Goal: Task Accomplishment & Management: Complete application form

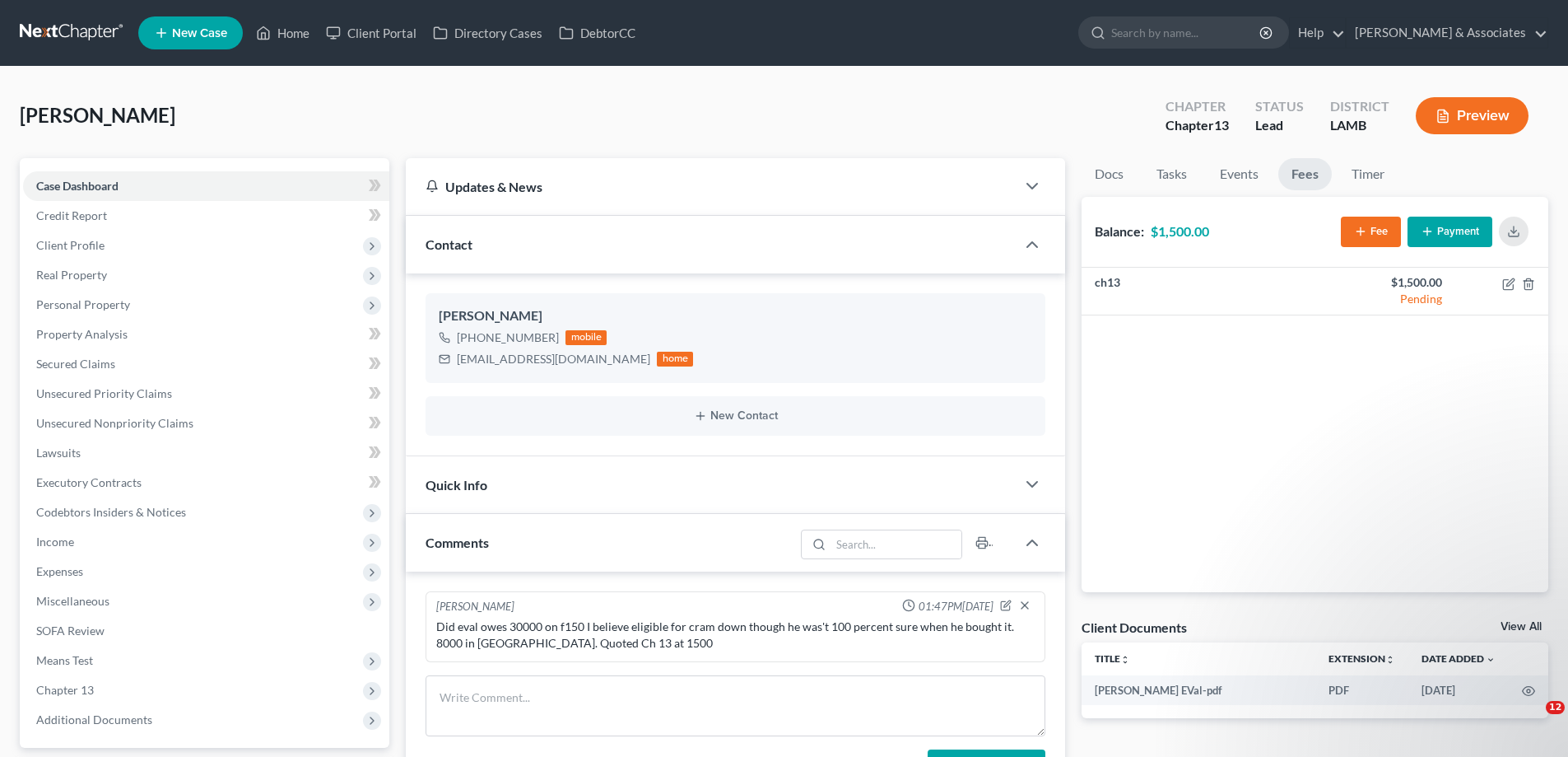
click at [161, 42] on icon at bounding box center [161, 33] width 14 height 20
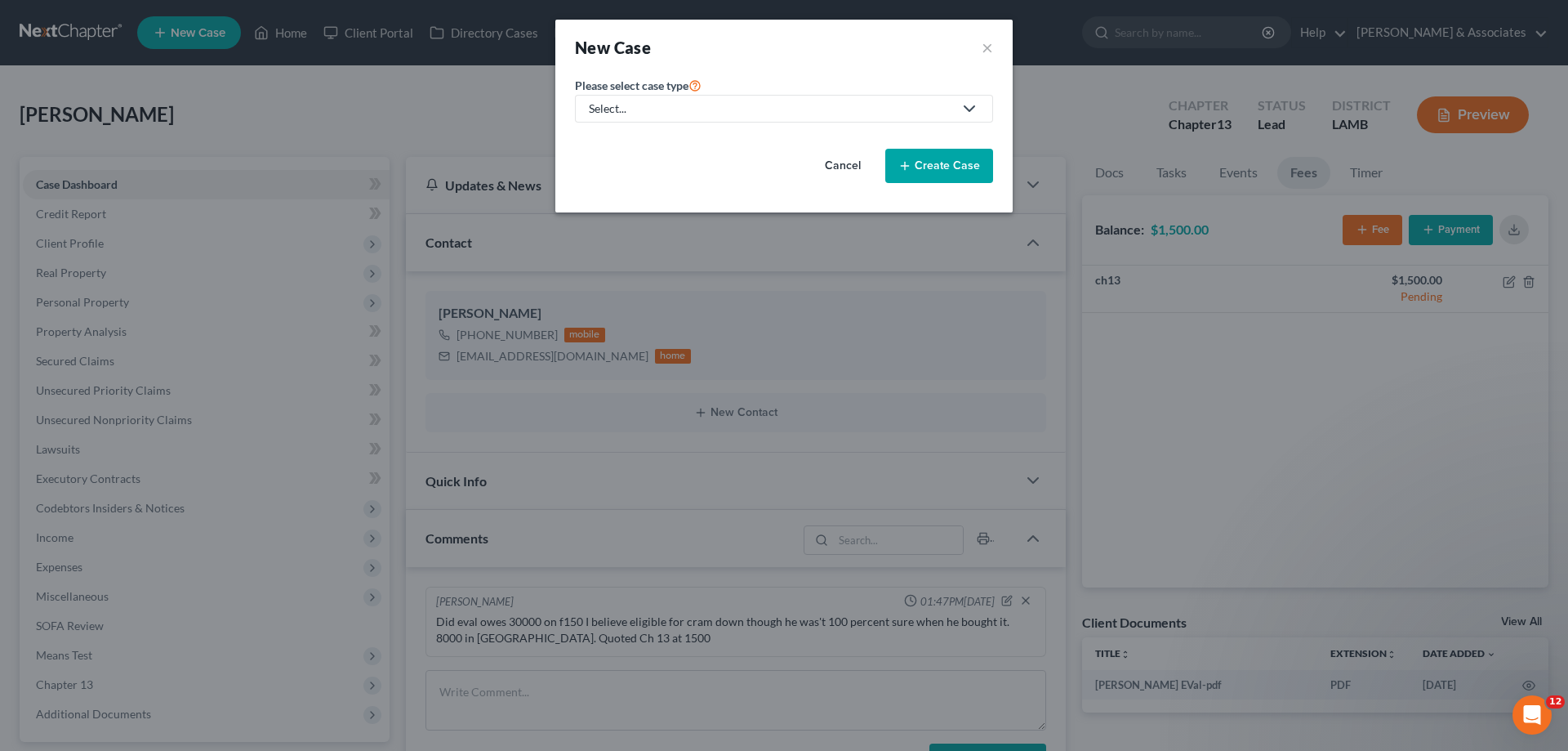
click at [730, 115] on div "Select..." at bounding box center [771, 108] width 364 height 16
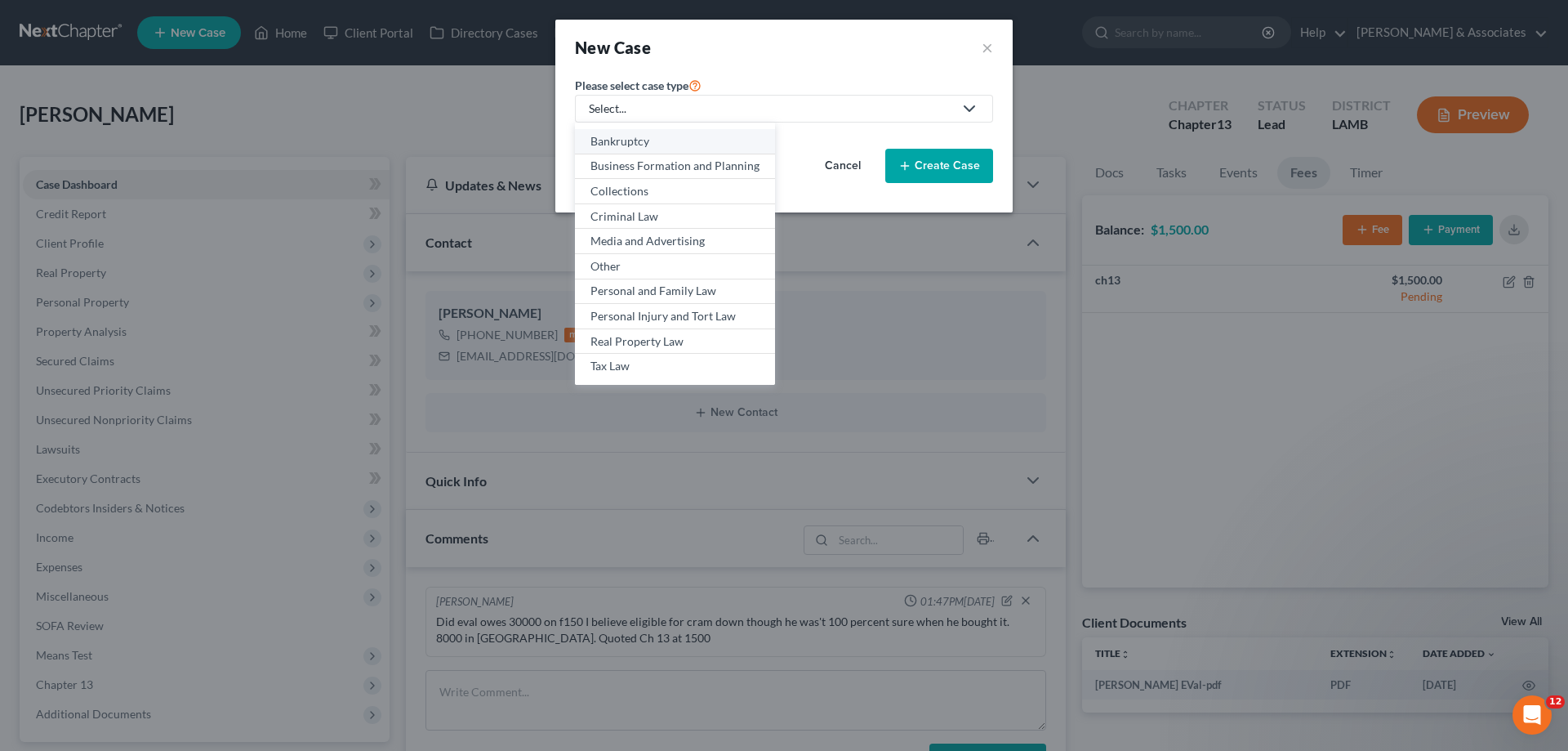
click at [630, 148] on div "Bankruptcy" at bounding box center [675, 141] width 169 height 16
select select "35"
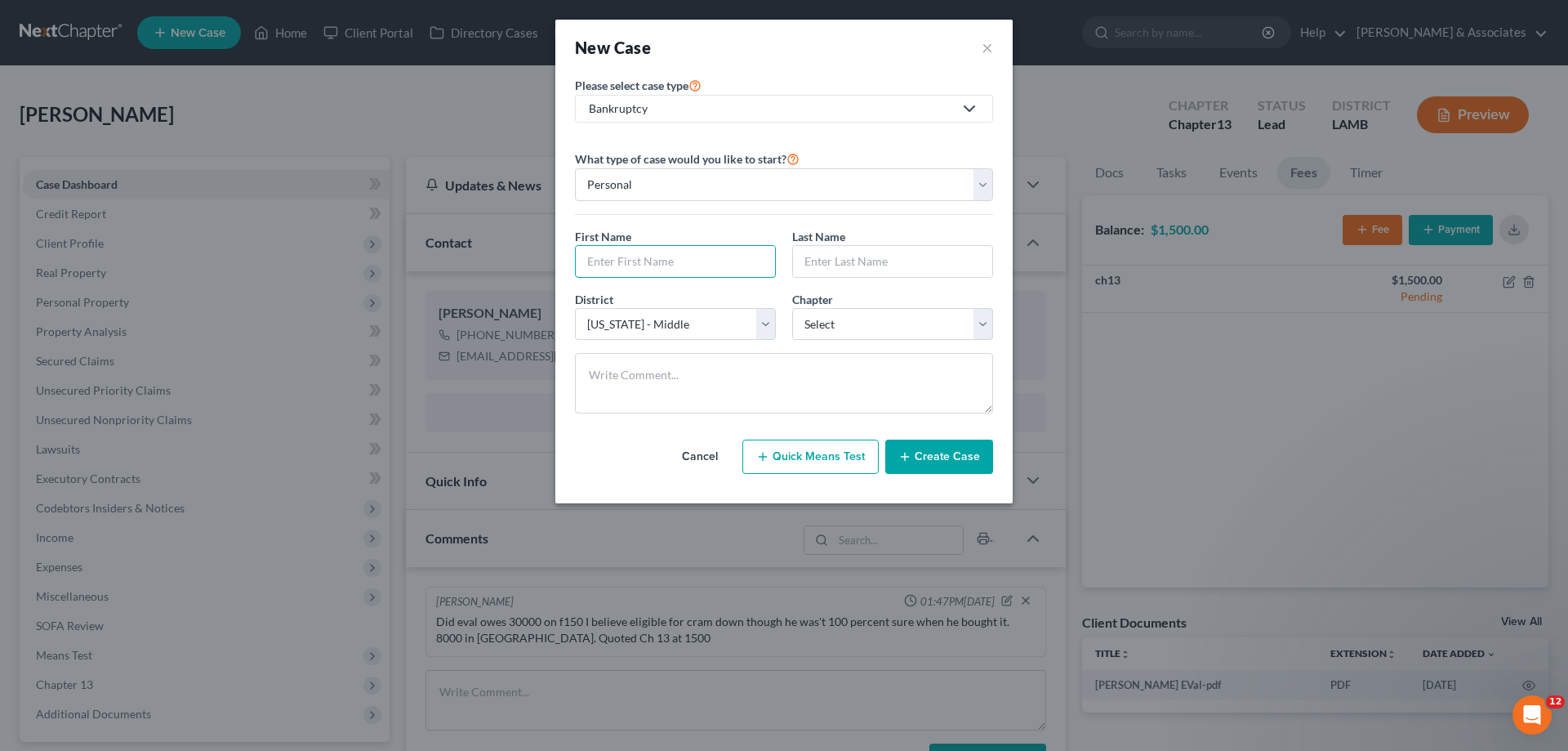
drag, startPoint x: 653, startPoint y: 255, endPoint x: 1541, endPoint y: 103, distance: 900.9
click at [653, 255] on input "text" at bounding box center [675, 261] width 200 height 31
type input "[PERSON_NAME]"
select select "3"
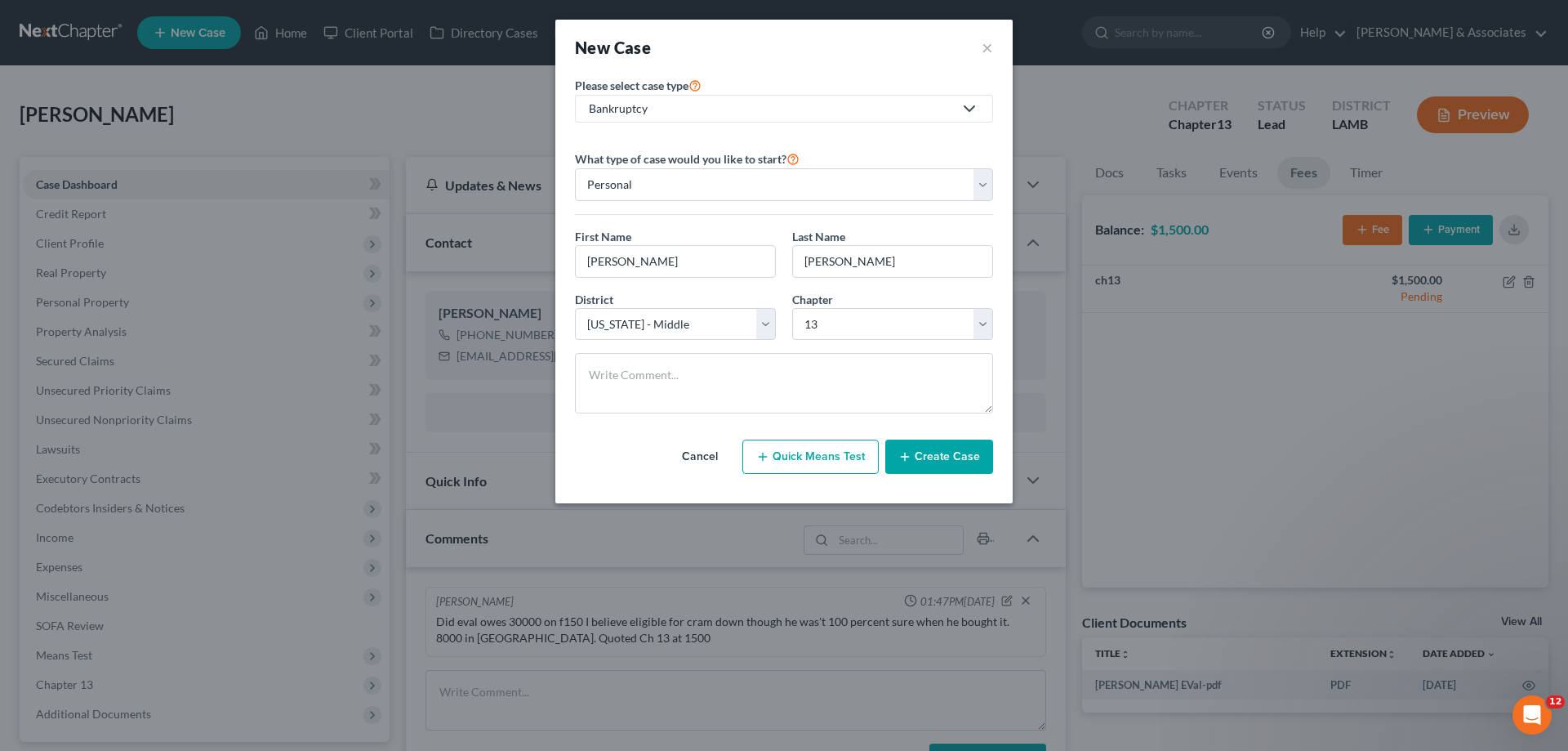
click at [945, 461] on button "Create Case" at bounding box center [939, 457] width 107 height 34
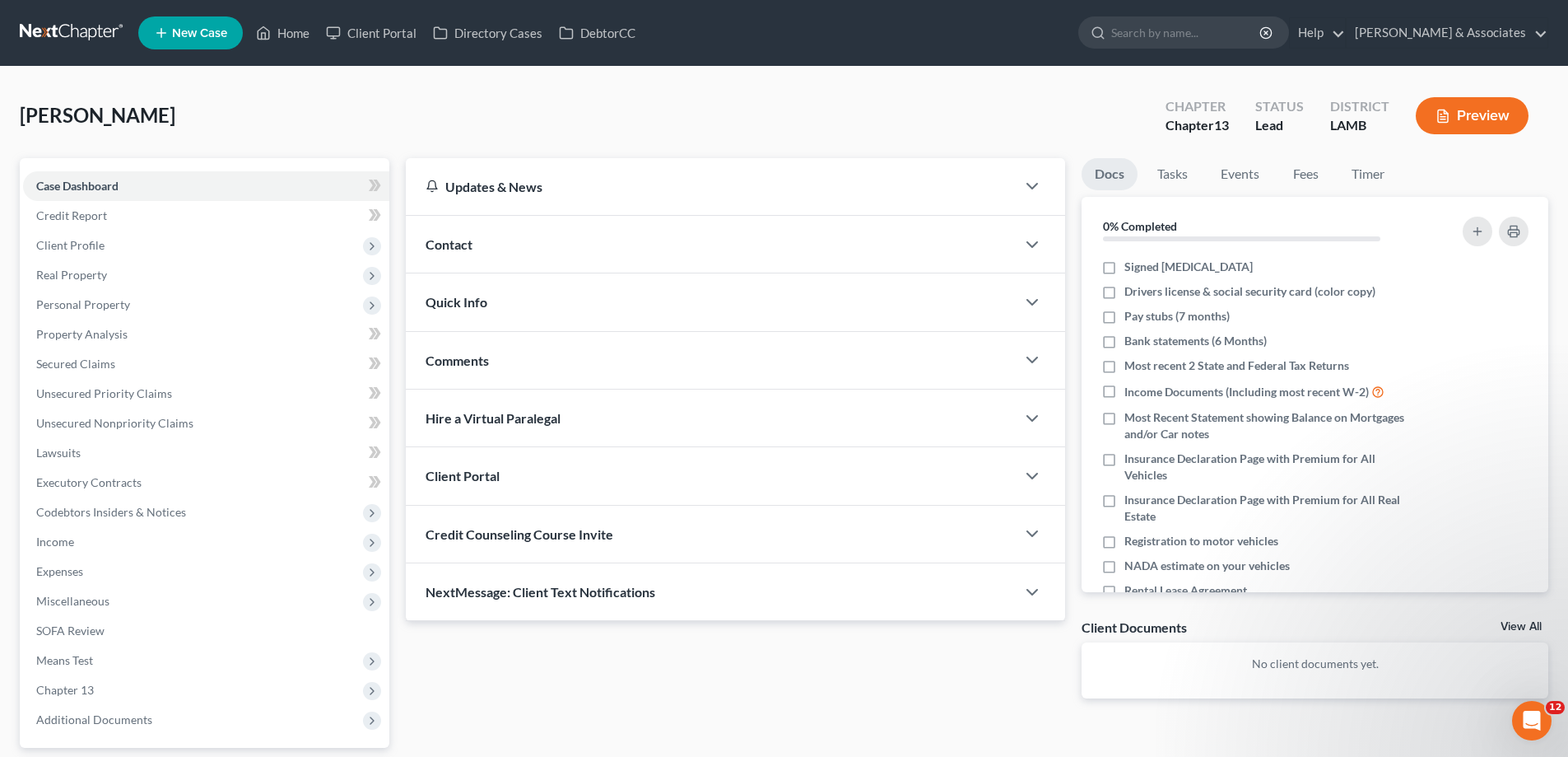
click at [642, 242] on div "Contact" at bounding box center [711, 244] width 610 height 57
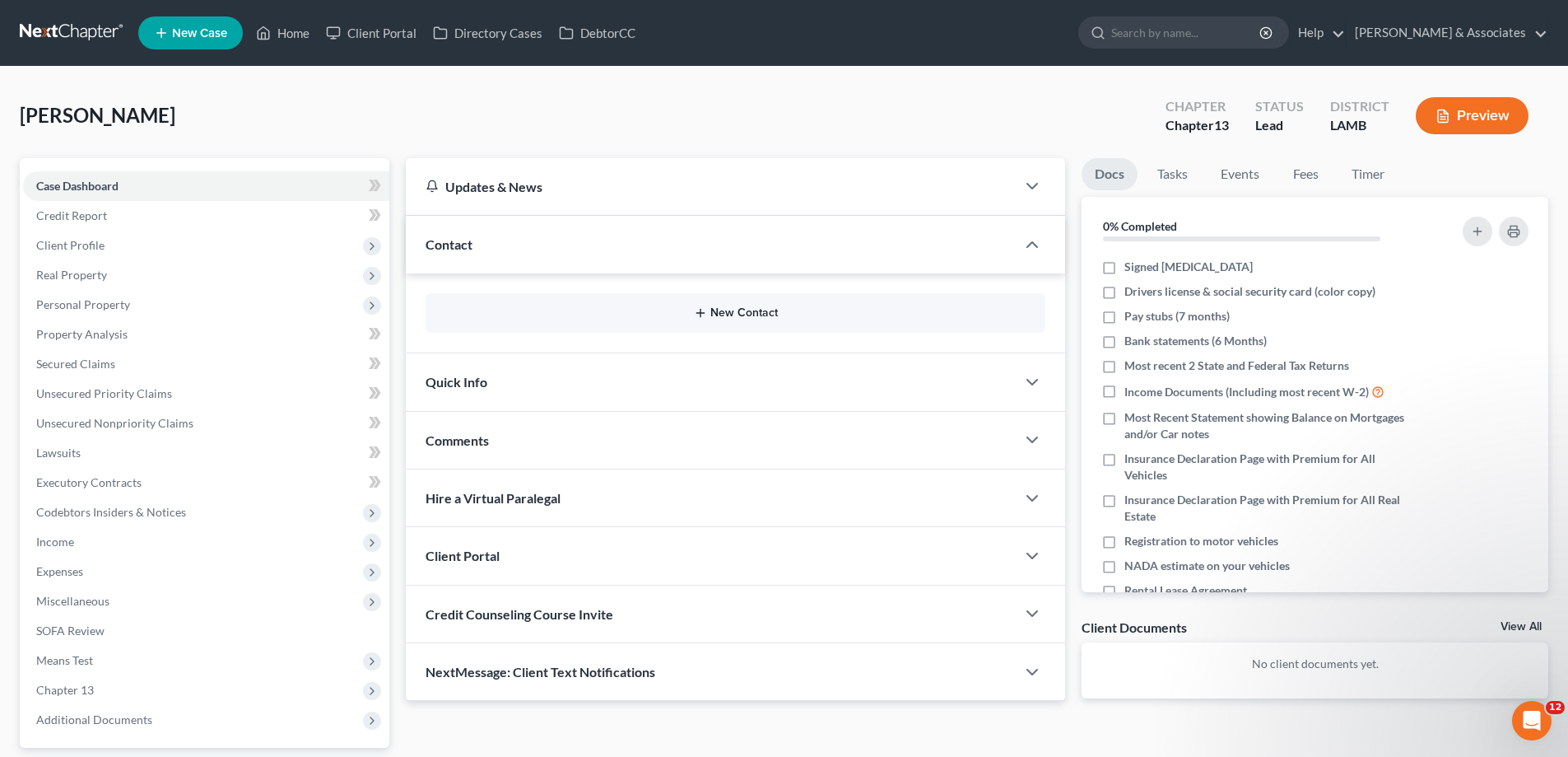
click at [636, 313] on button "New Contact" at bounding box center [735, 312] width 594 height 14
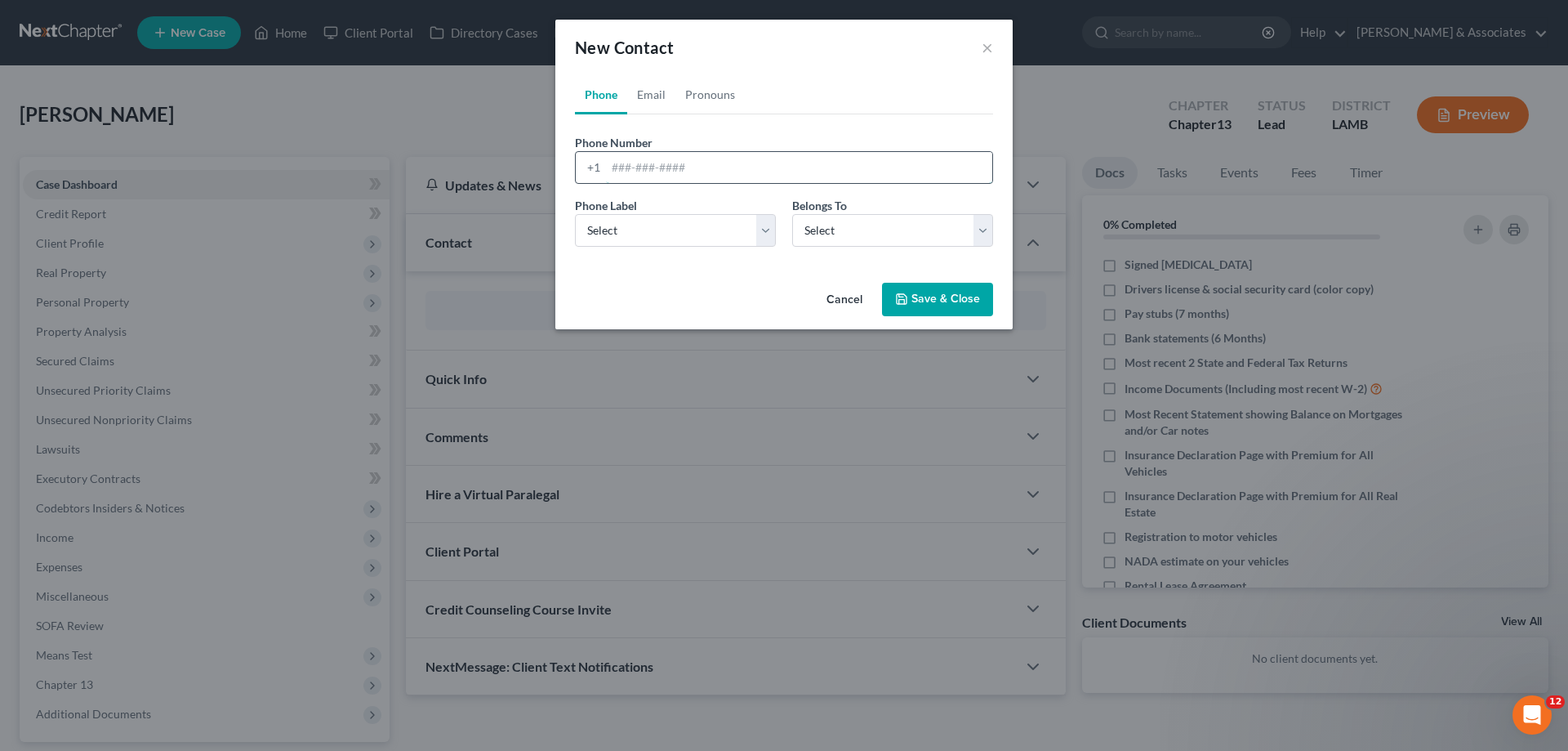
drag, startPoint x: 659, startPoint y: 170, endPoint x: 643, endPoint y: 183, distance: 20.6
click at [659, 170] on input "tel" at bounding box center [799, 167] width 387 height 31
paste input "[PHONE_NUMBER]"
type input "[PHONE_NUMBER]"
click at [625, 235] on select "Select Mobile Home Work Other" at bounding box center [675, 230] width 200 height 33
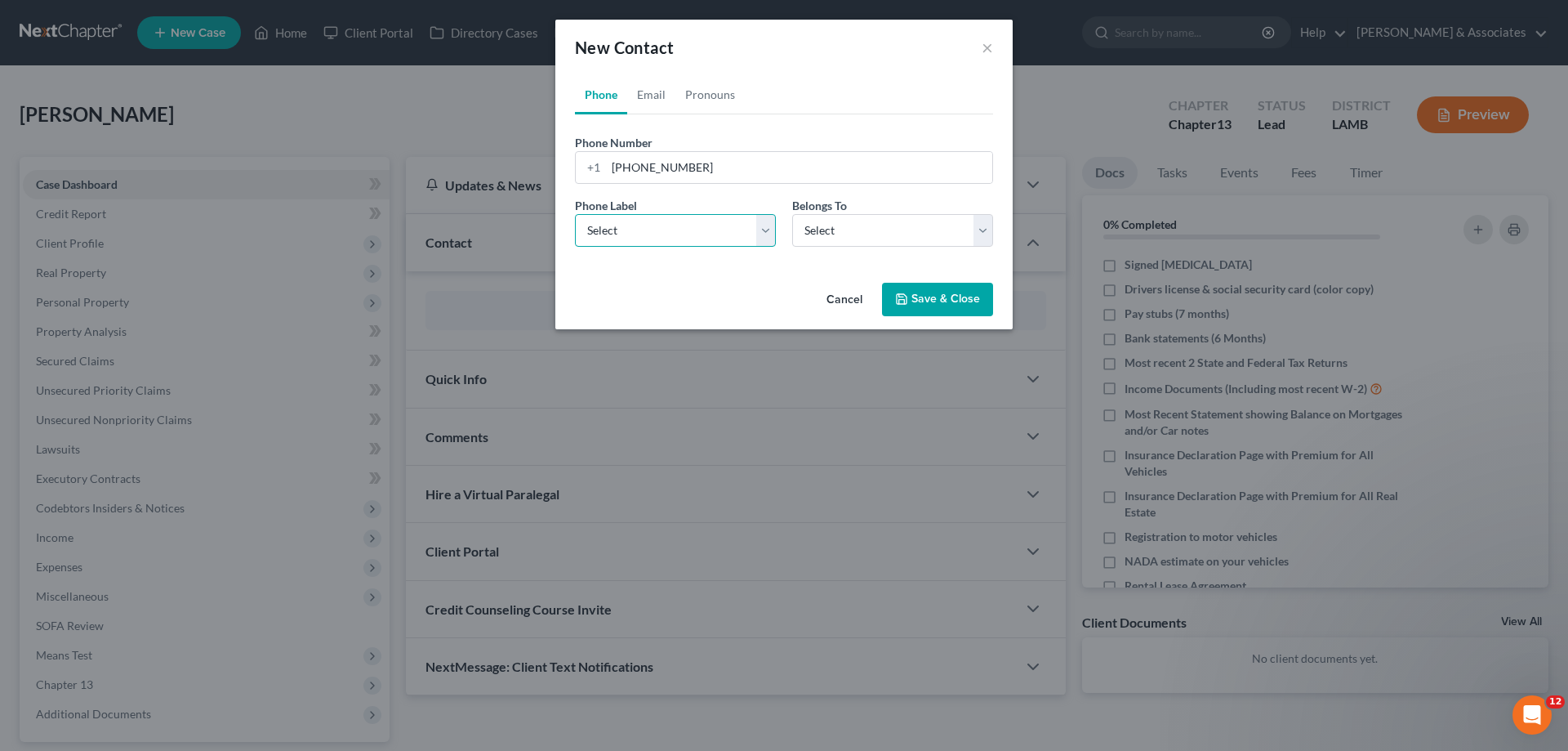
select select "0"
click at [575, 214] on select "Select Mobile Home Work Other" at bounding box center [675, 230] width 200 height 33
drag, startPoint x: 906, startPoint y: 238, endPoint x: 873, endPoint y: 246, distance: 34.0
click at [906, 238] on select "Select Client Other" at bounding box center [892, 230] width 200 height 33
select select "0"
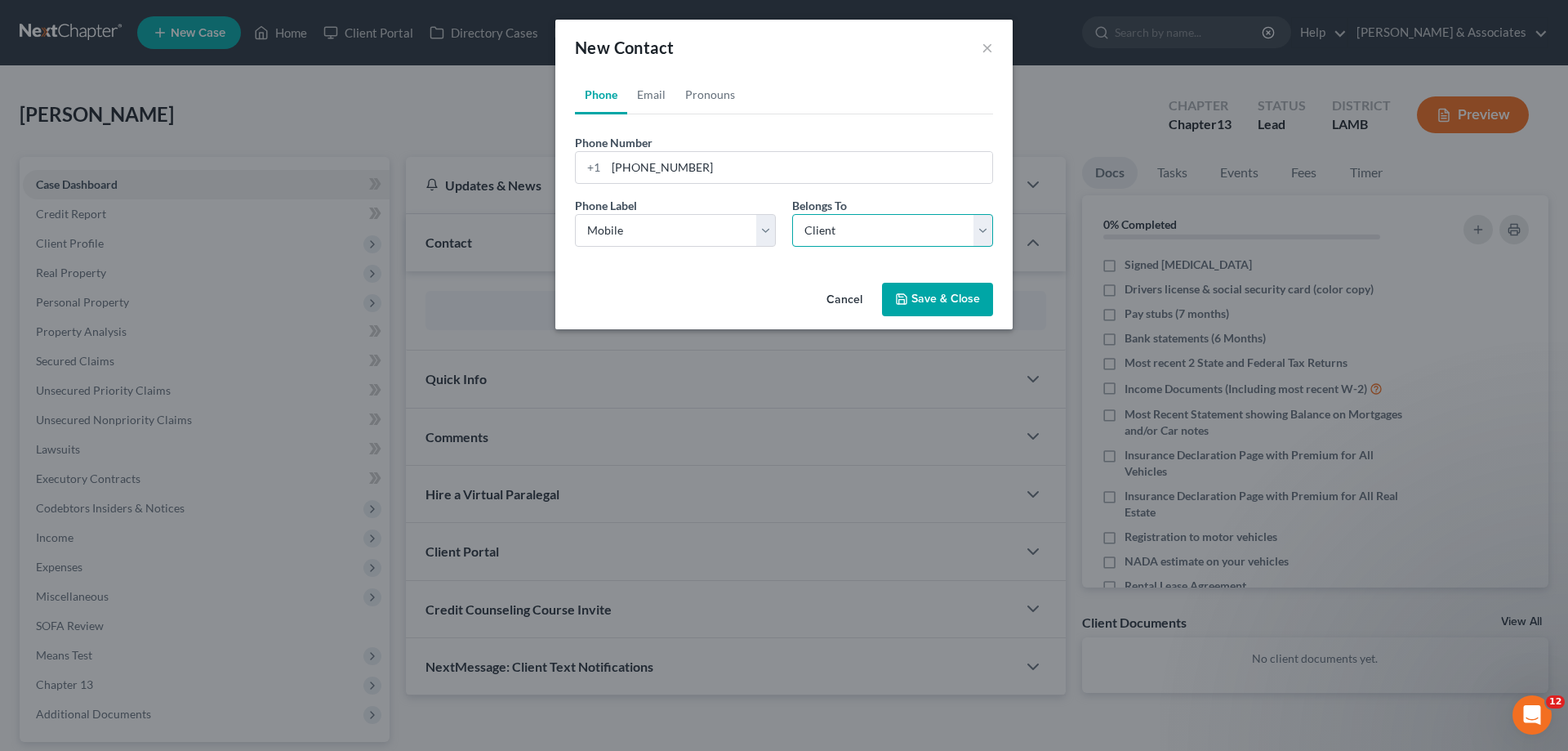
click at [792, 214] on select "Select Client Other" at bounding box center [892, 230] width 200 height 33
select select "0"
click at [655, 95] on link "Email" at bounding box center [652, 95] width 48 height 39
click at [769, 164] on input "email" at bounding box center [799, 167] width 387 height 31
paste input "[EMAIL_ADDRESS][DOMAIN_NAME]"
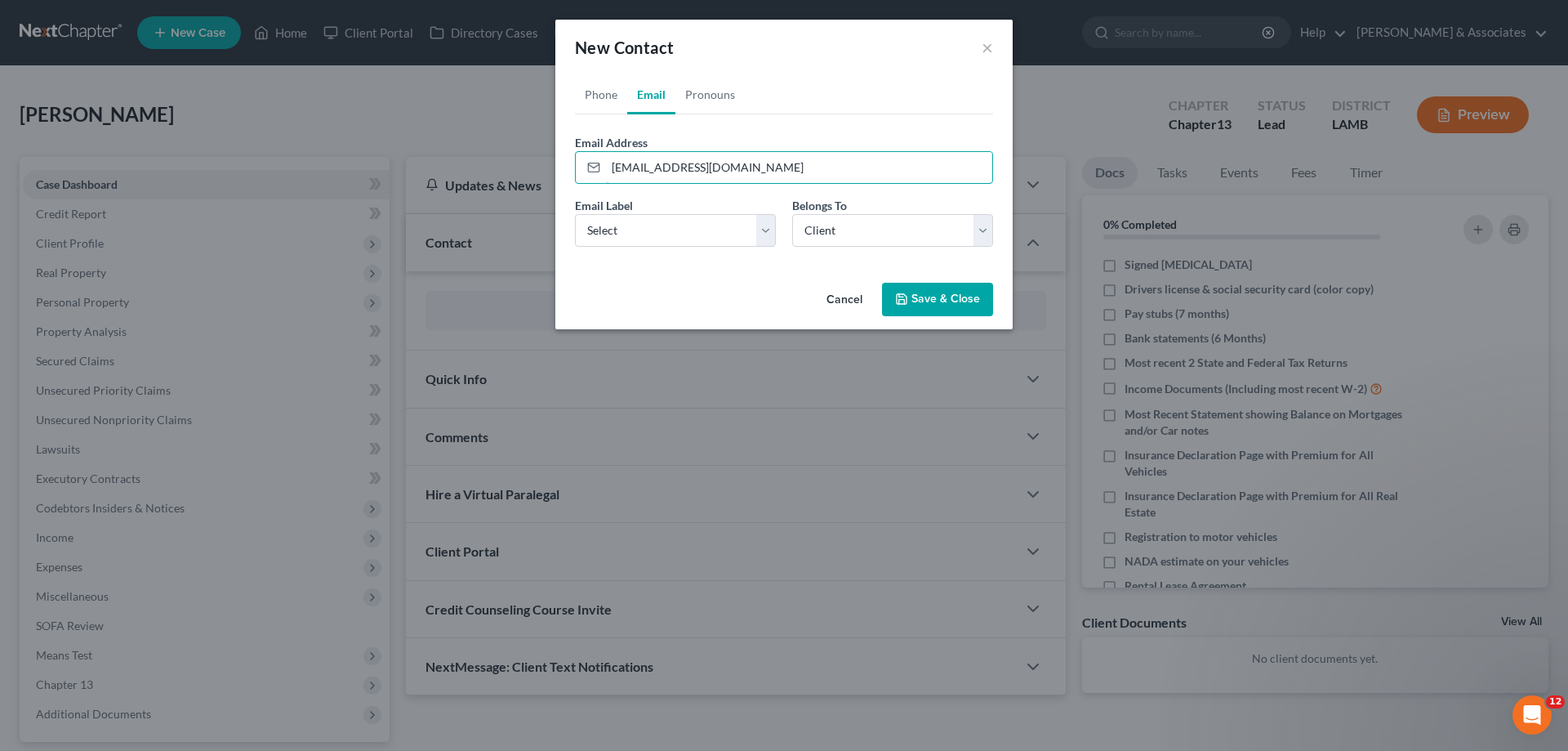
type input "[EMAIL_ADDRESS][DOMAIN_NAME]"
click at [620, 247] on div "Email Label Select Home Work Other Belongs To * Select Client Other" at bounding box center [783, 228] width 434 height 63
click at [628, 247] on div "Email Label Select Home Work Other Belongs To * Select Client Other" at bounding box center [783, 228] width 434 height 63
click at [652, 230] on select "Select Home Work Other" at bounding box center [675, 230] width 200 height 33
select select "0"
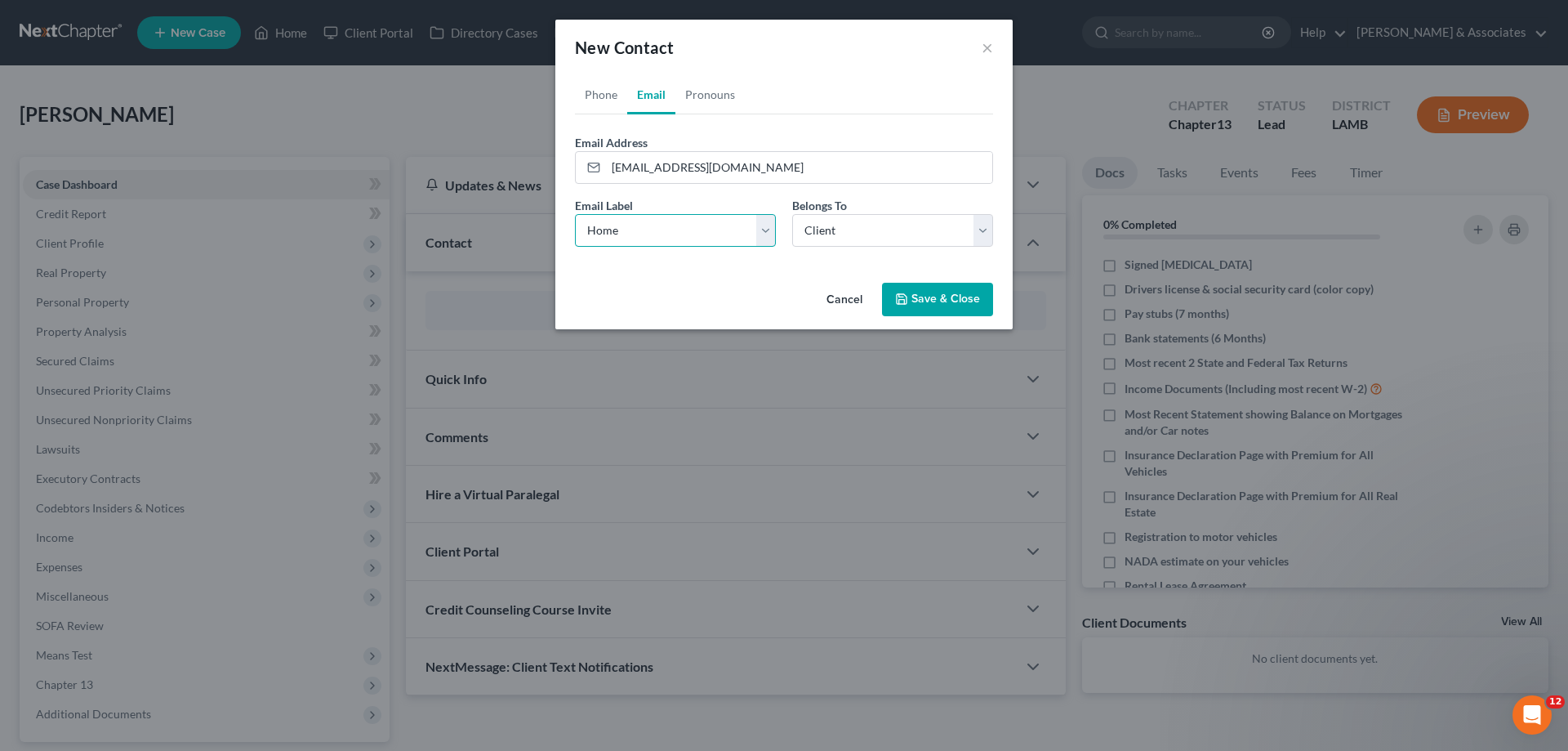
click at [575, 214] on select "Select Home Work Other" at bounding box center [675, 230] width 200 height 33
click at [852, 236] on select "Select Client Other" at bounding box center [892, 230] width 200 height 33
drag, startPoint x: 852, startPoint y: 236, endPoint x: 857, endPoint y: 243, distance: 8.6
click at [852, 236] on select "Select Client Other" at bounding box center [892, 230] width 200 height 33
click at [939, 303] on button "Save & Close" at bounding box center [938, 300] width 111 height 34
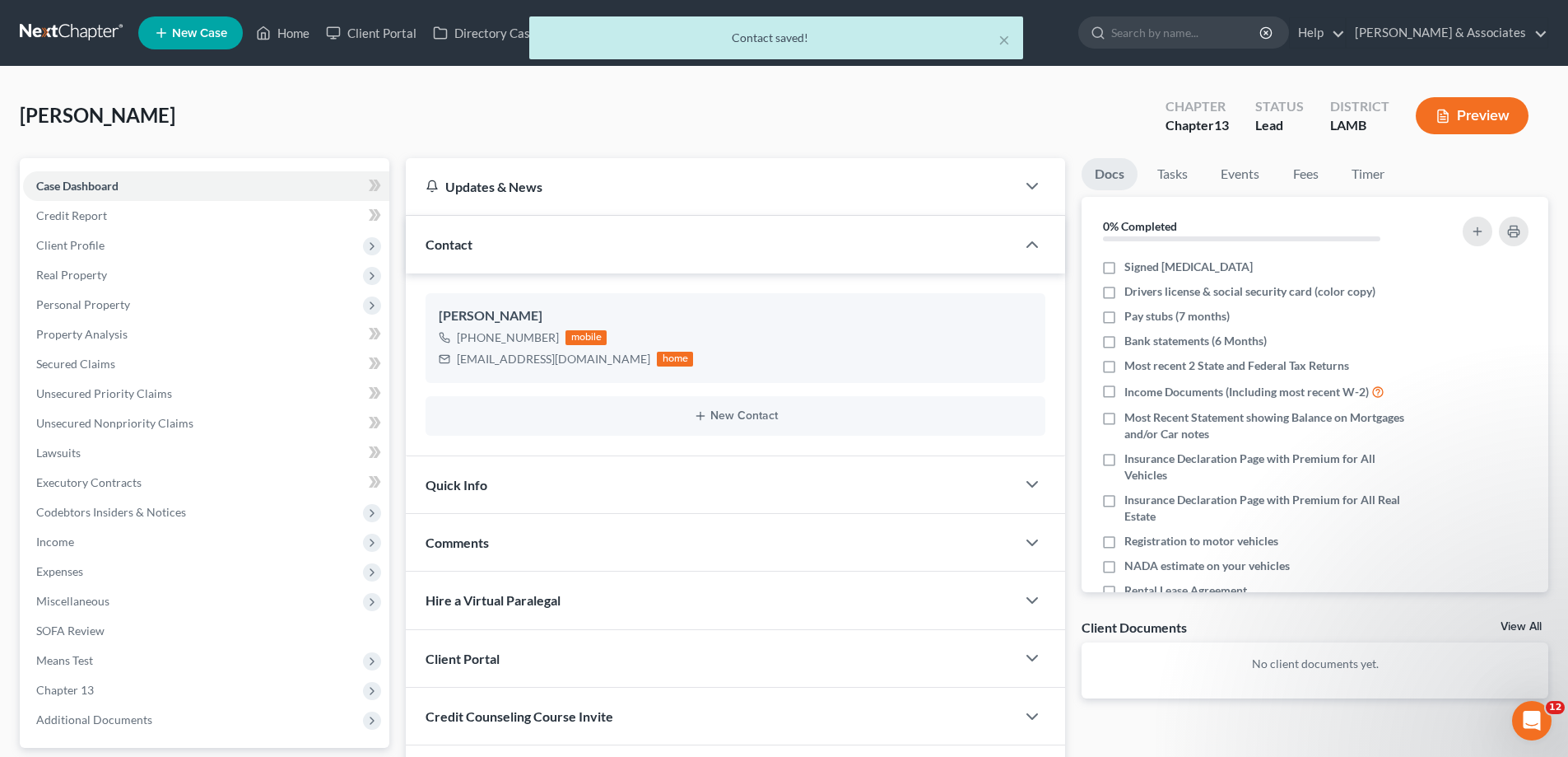
click at [556, 536] on div "Comments" at bounding box center [711, 541] width 610 height 57
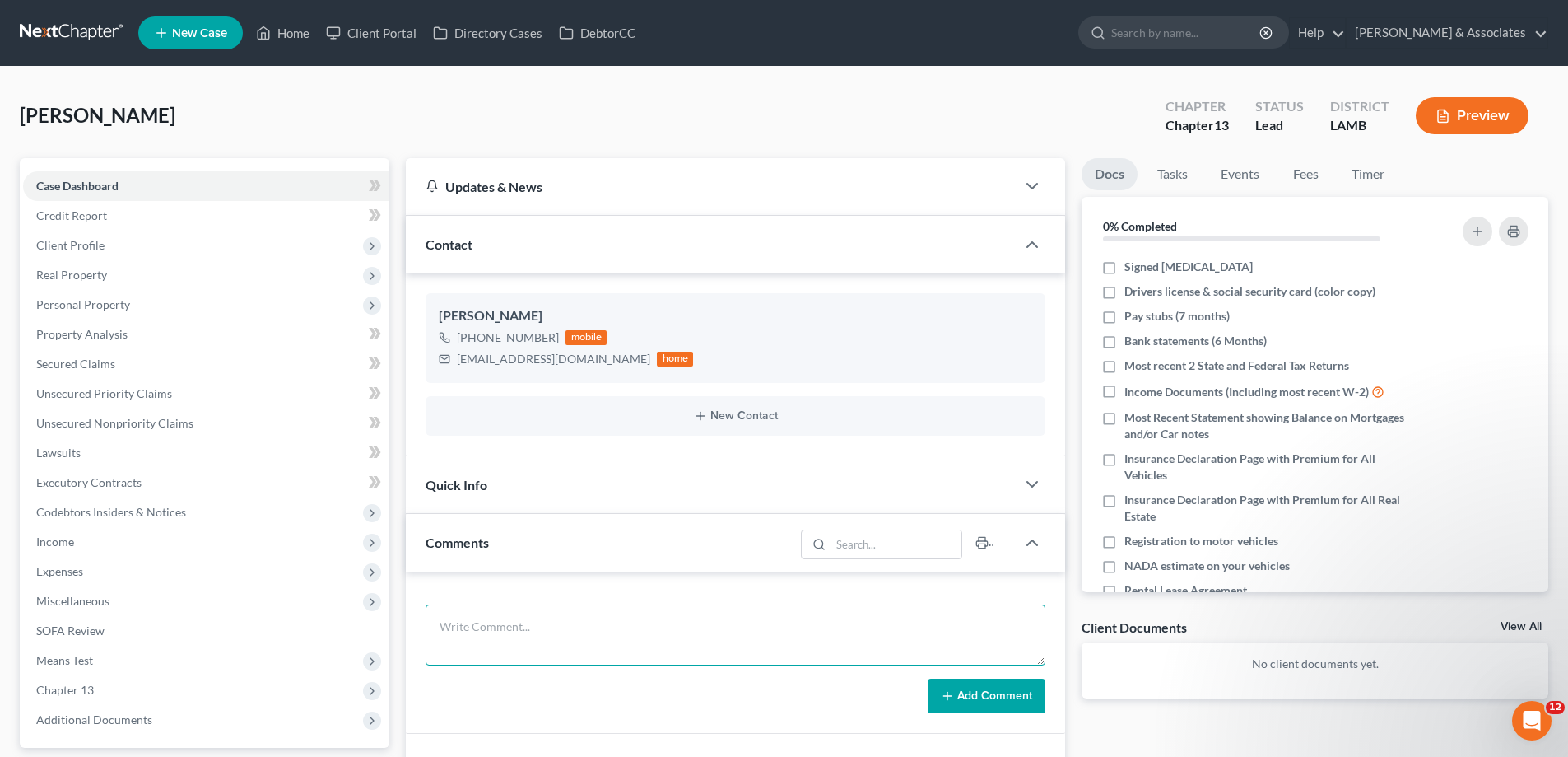
drag, startPoint x: 708, startPoint y: 615, endPoint x: 793, endPoint y: 617, distance: 85.0
click at [707, 615] on textarea at bounding box center [735, 635] width 620 height 61
paste textarea "Did eval with [PERSON_NAME], He's gonna retain with me in the next week or so, …"
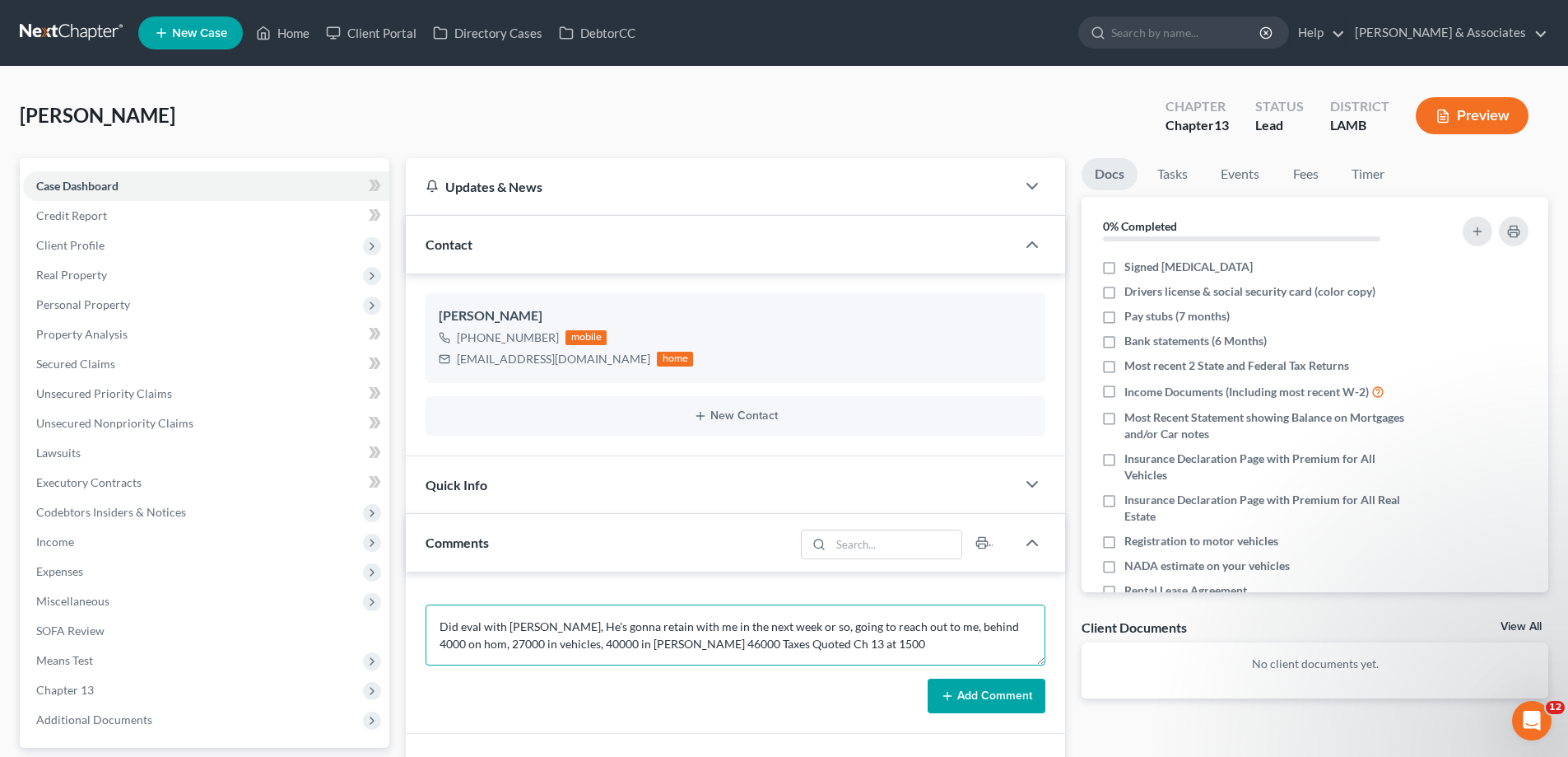
type textarea "Did eval with [PERSON_NAME], He's gonna retain with me in the next week or so, …"
click at [963, 706] on button "Add Comment" at bounding box center [986, 696] width 117 height 34
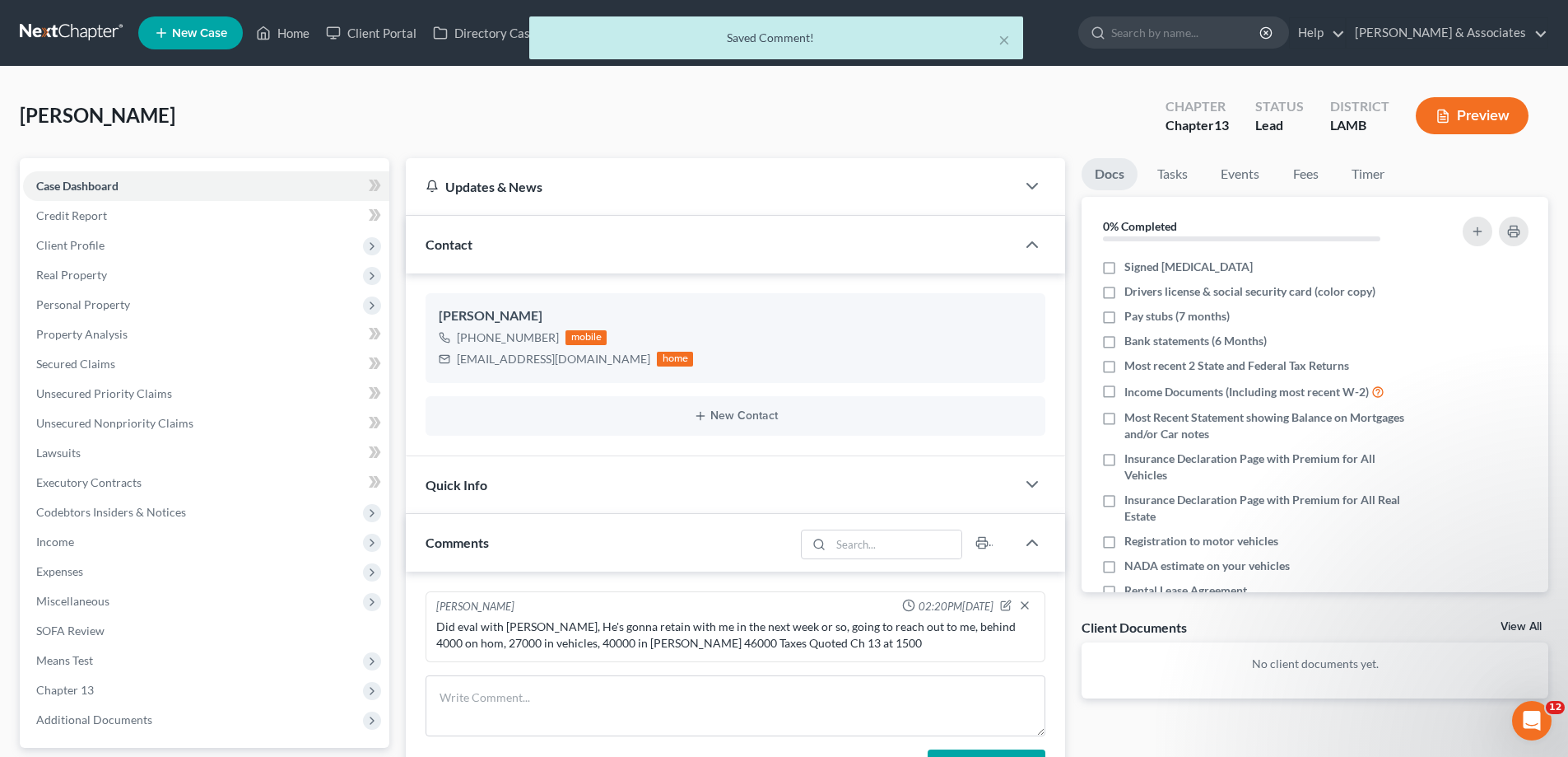
click at [1533, 623] on link "View All" at bounding box center [1522, 626] width 42 height 12
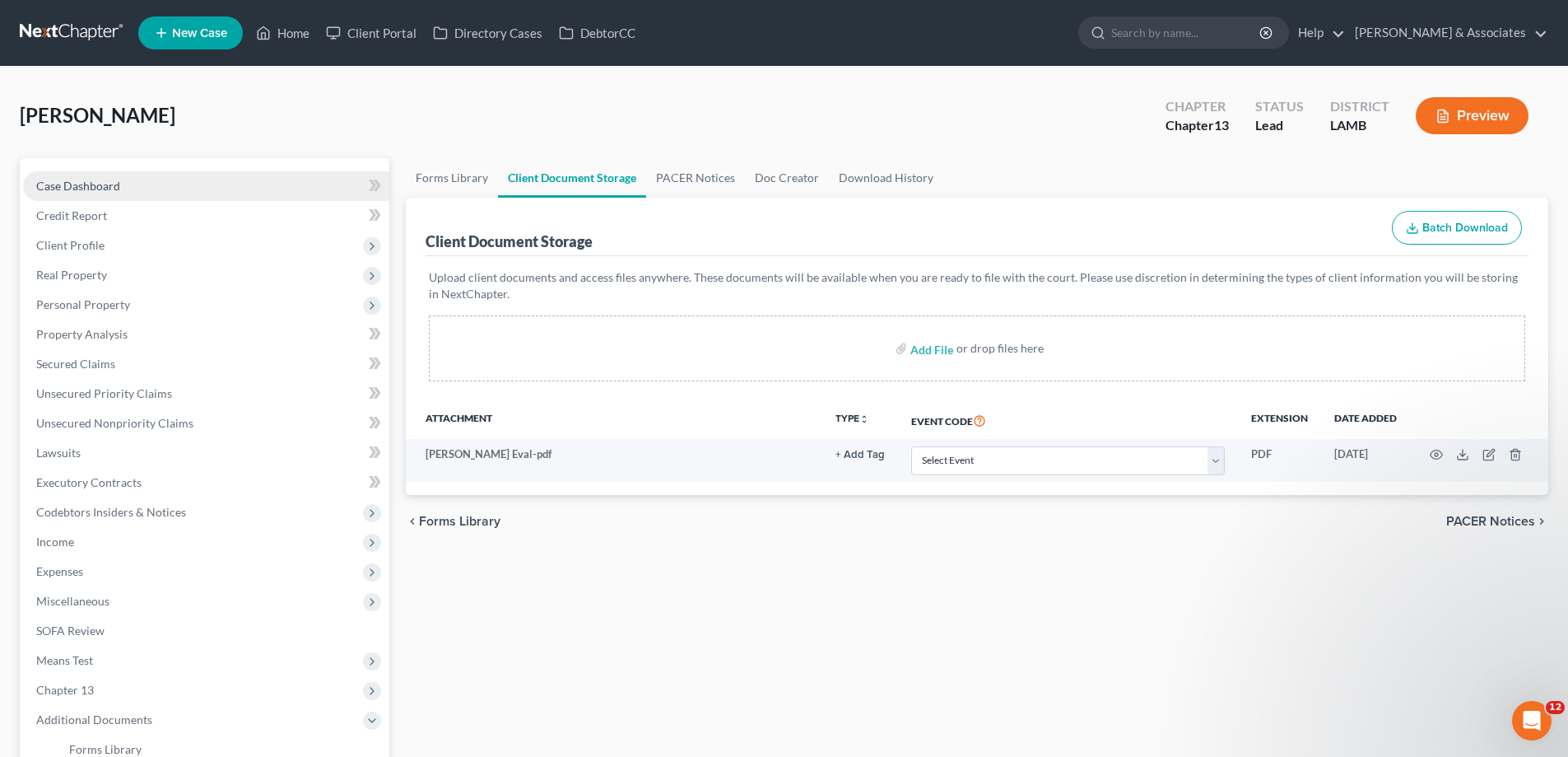
click at [94, 180] on span "Case Dashboard" at bounding box center [78, 186] width 84 height 14
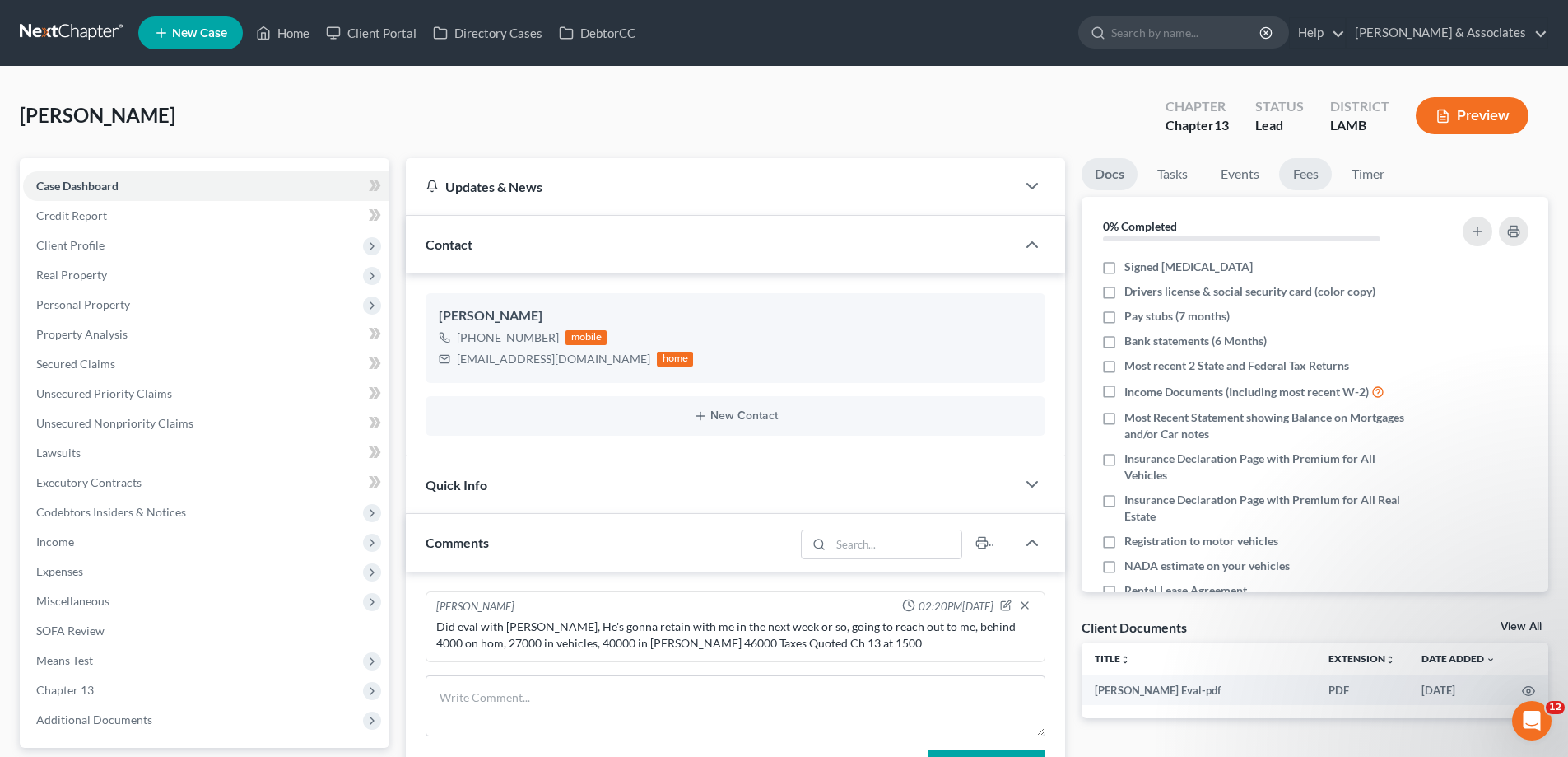
click at [1310, 176] on link "Fees" at bounding box center [1305, 174] width 52 height 32
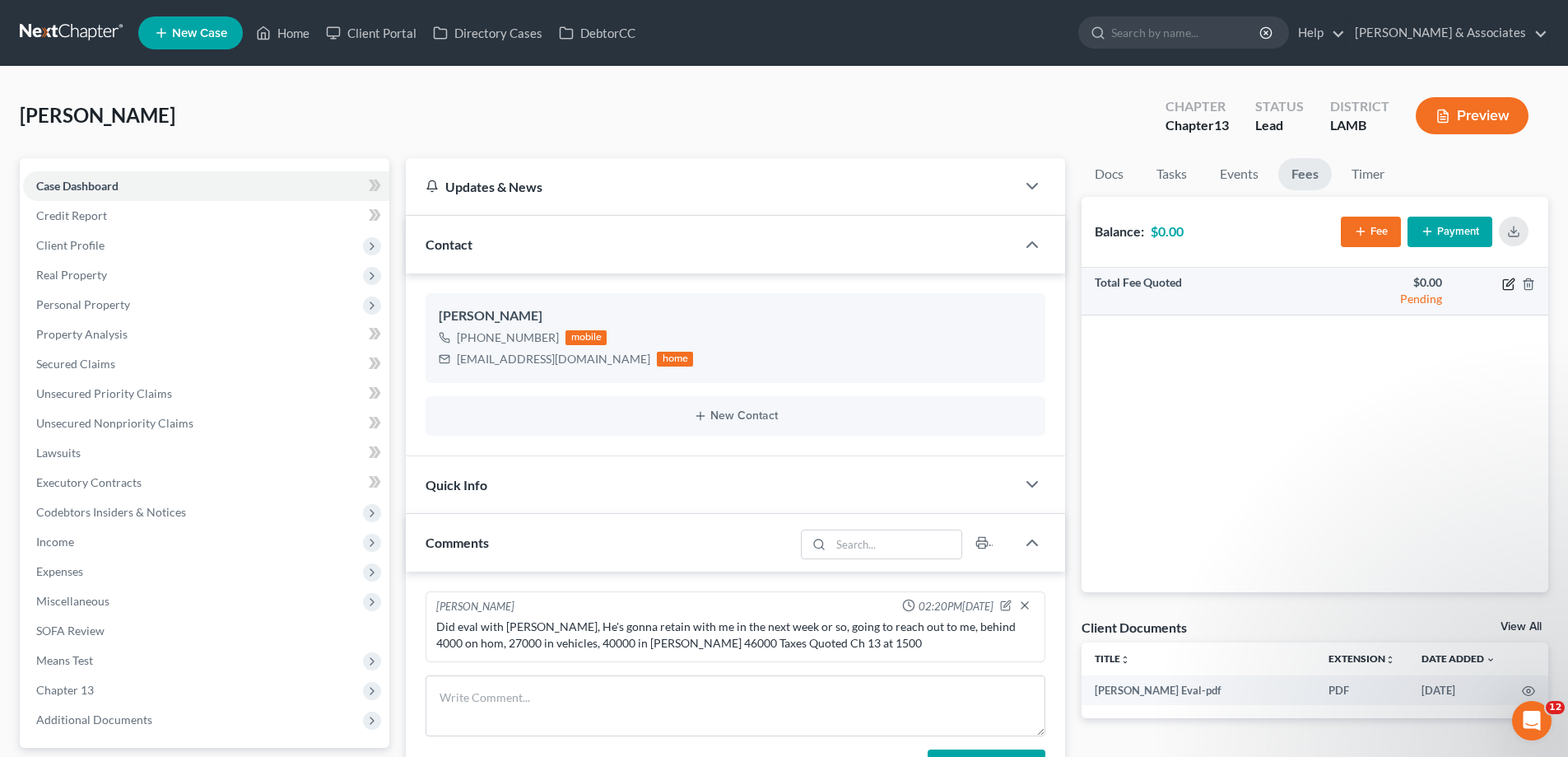
click at [1504, 283] on icon "button" at bounding box center [1508, 283] width 10 height 10
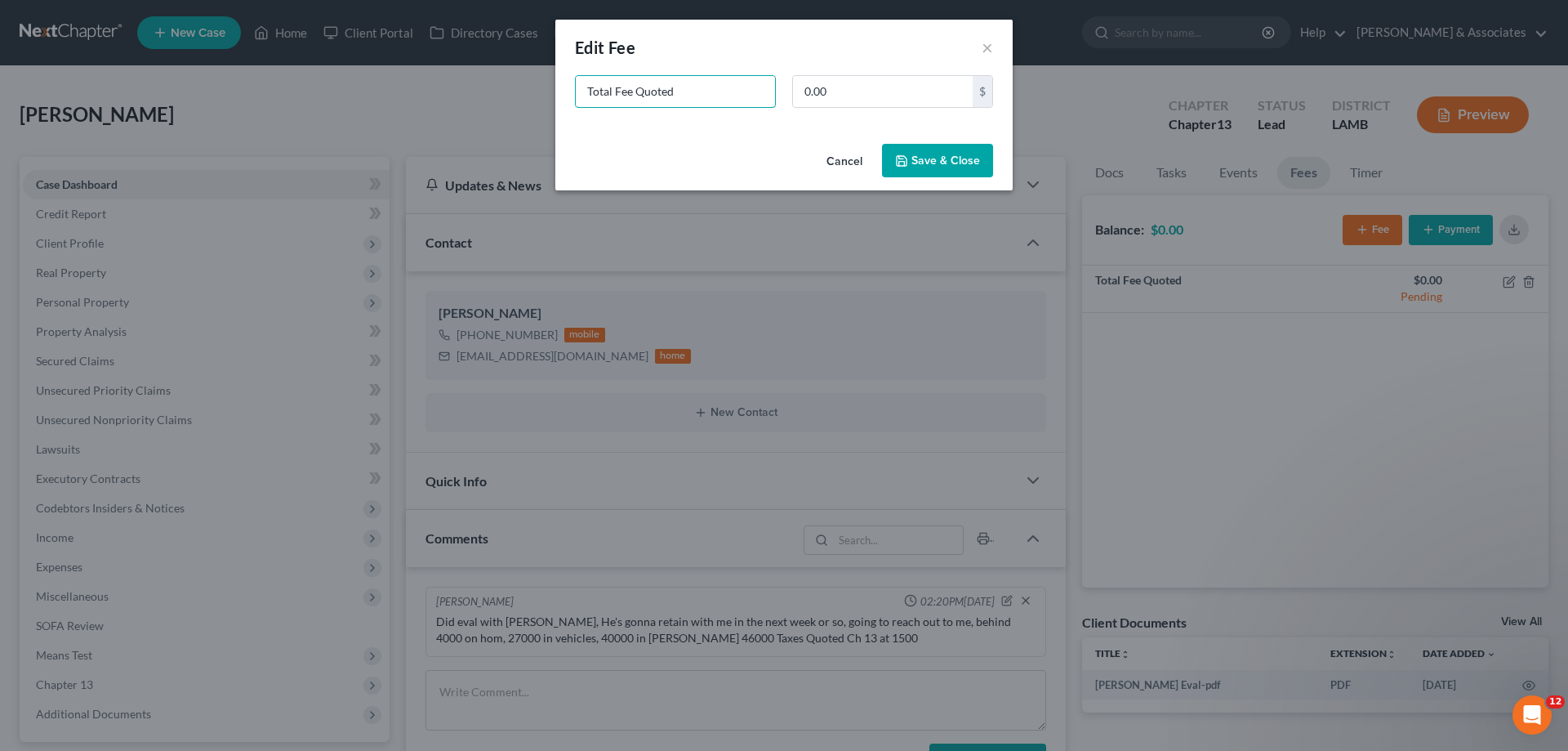
drag, startPoint x: 743, startPoint y: 89, endPoint x: 389, endPoint y: 71, distance: 354.5
click at [398, 74] on div "New Fee Edit Fee × Total Fee Quoted 0.00 $ Cancel Save & Close" at bounding box center [784, 375] width 1568 height 751
type input "ch 13"
type input "1,500"
click at [939, 172] on button "Save & Close" at bounding box center [938, 161] width 111 height 34
